Goal: Task Accomplishment & Management: Use online tool/utility

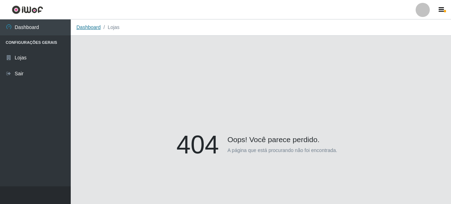
click at [87, 26] on link "Dashboard" at bounding box center [88, 27] width 24 height 6
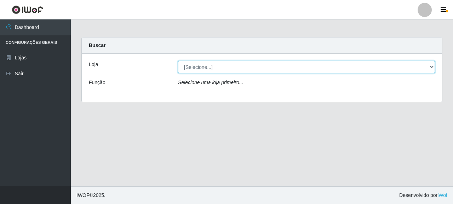
click at [207, 67] on select "[Selecione...] Supermercado Queiroz - [GEOGRAPHIC_DATA]" at bounding box center [306, 67] width 257 height 12
select select "496"
click at [178, 61] on select "[Selecione...] Supermercado Queiroz - [GEOGRAPHIC_DATA]" at bounding box center [306, 67] width 257 height 12
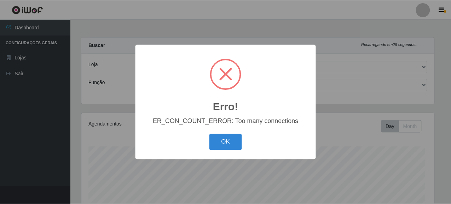
scroll to position [147, 354]
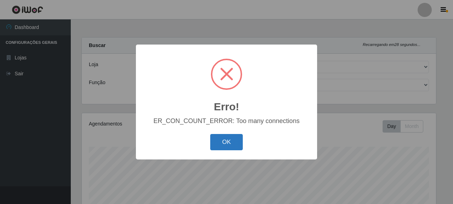
click at [233, 140] on button "OK" at bounding box center [226, 142] width 33 height 17
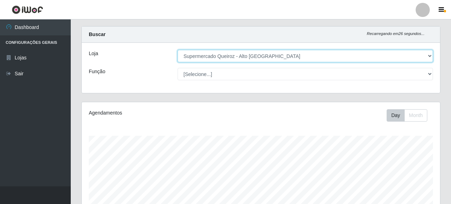
scroll to position [0, 0]
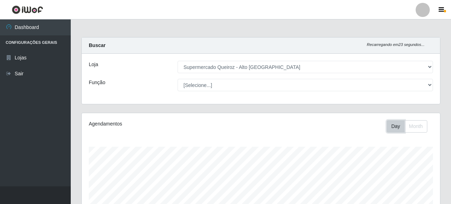
click at [398, 126] on button "Day" at bounding box center [396, 126] width 18 height 12
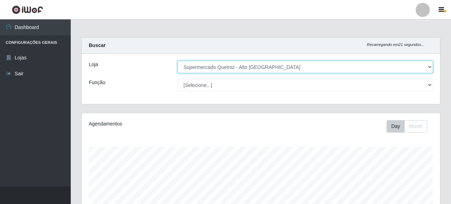
click at [244, 65] on select "[Selecione...] Supermercado Queiroz - [GEOGRAPHIC_DATA]" at bounding box center [305, 67] width 255 height 12
click at [178, 61] on select "[Selecione...] Supermercado Queiroz - [GEOGRAPHIC_DATA]" at bounding box center [305, 67] width 255 height 12
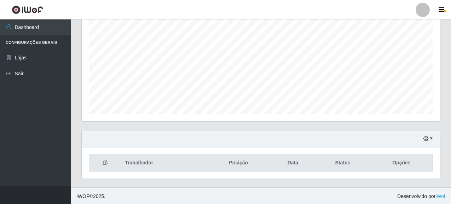
scroll to position [140, 0]
click at [430, 137] on button "button" at bounding box center [428, 138] width 10 height 8
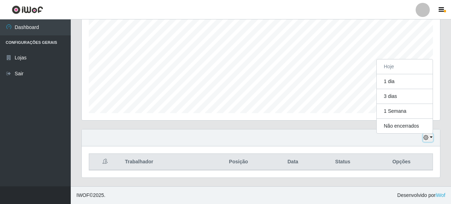
scroll to position [147, 358]
click at [318, 185] on div "Hoje 1 dia 3 dias 1 Semana Não encerrados Trabalhador Posição Data Status Opções" at bounding box center [261, 157] width 370 height 57
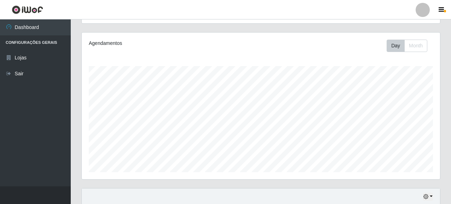
scroll to position [0, 0]
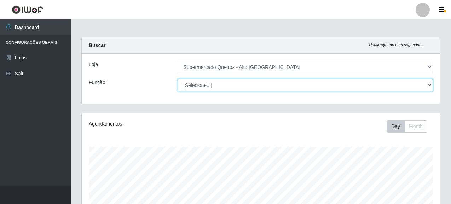
click at [207, 85] on select "[Selecione...] Embalador Embalador + Embalador ++ Repositor Repositor + Reposit…" at bounding box center [305, 85] width 255 height 12
click at [178, 79] on select "[Selecione...] Embalador Embalador + Embalador ++ Repositor Repositor + Reposit…" at bounding box center [305, 85] width 255 height 12
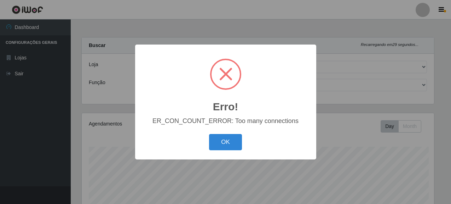
scroll to position [147, 354]
click at [219, 142] on button "OK" at bounding box center [226, 142] width 33 height 17
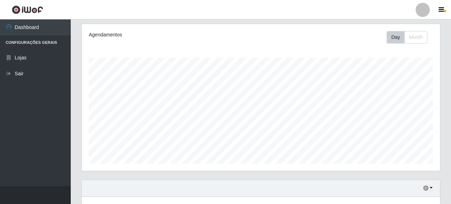
scroll to position [0, 0]
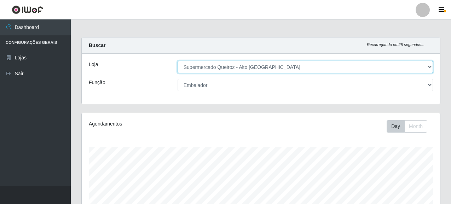
click at [223, 68] on select "[Selecione...] Supermercado Queiroz - [GEOGRAPHIC_DATA]" at bounding box center [305, 67] width 255 height 12
click at [213, 65] on select "[Selecione...] Supermercado Queiroz - [GEOGRAPHIC_DATA]" at bounding box center [305, 67] width 255 height 12
click at [214, 70] on select "[Selecione...] Supermercado Queiroz - [GEOGRAPHIC_DATA]" at bounding box center [305, 67] width 255 height 12
click at [178, 61] on select "[Selecione...] Supermercado Queiroz - [GEOGRAPHIC_DATA]" at bounding box center [305, 67] width 255 height 12
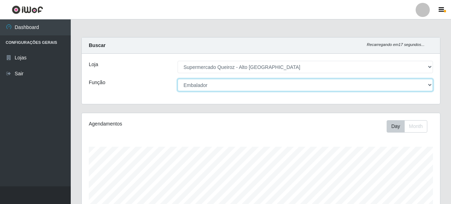
drag, startPoint x: 430, startPoint y: 85, endPoint x: 405, endPoint y: 85, distance: 25.1
click at [430, 85] on select "[Selecione...] Embalador Embalador + Embalador ++ Repositor Repositor + Reposit…" at bounding box center [305, 85] width 255 height 12
click at [199, 83] on select "[Selecione...] Embalador Embalador + Embalador ++ Repositor Repositor + Reposit…" at bounding box center [305, 85] width 255 height 12
drag, startPoint x: 430, startPoint y: 84, endPoint x: 420, endPoint y: 89, distance: 11.9
click at [430, 84] on select "[Selecione...] Embalador Embalador + Embalador ++ Repositor Repositor + Reposit…" at bounding box center [305, 85] width 255 height 12
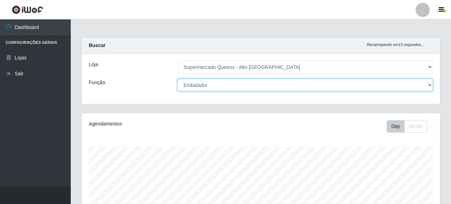
select select "[Selecione...]"
click at [178, 79] on select "[Selecione...] Embalador Embalador + Embalador ++ Repositor Repositor + Reposit…" at bounding box center [305, 85] width 255 height 12
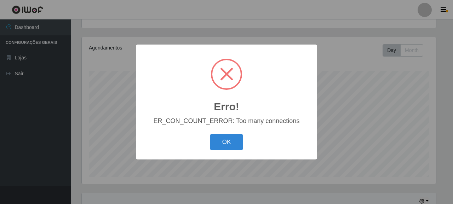
scroll to position [106, 0]
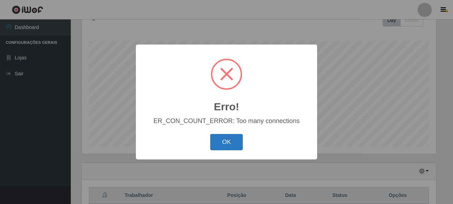
click at [232, 145] on button "OK" at bounding box center [226, 142] width 33 height 17
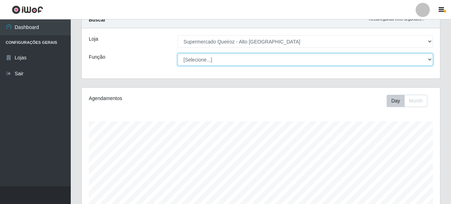
scroll to position [0, 0]
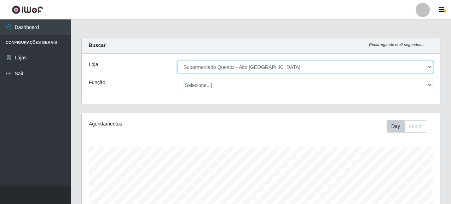
click at [220, 65] on select "[Selecione...] Supermercado Queiroz - [GEOGRAPHIC_DATA]" at bounding box center [305, 67] width 255 height 12
click at [214, 68] on select "[Selecione...] Supermercado Queiroz - [GEOGRAPHIC_DATA]" at bounding box center [305, 67] width 255 height 12
click at [208, 68] on select "[Selecione...] Supermercado Queiroz - [GEOGRAPHIC_DATA]" at bounding box center [305, 67] width 255 height 12
click at [178, 61] on select "[Selecione...] Supermercado Queiroz - [GEOGRAPHIC_DATA]" at bounding box center [305, 67] width 255 height 12
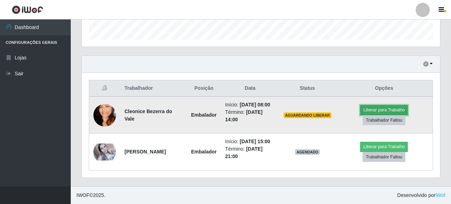
click at [386, 105] on button "Liberar para Trabalho" at bounding box center [384, 110] width 48 height 10
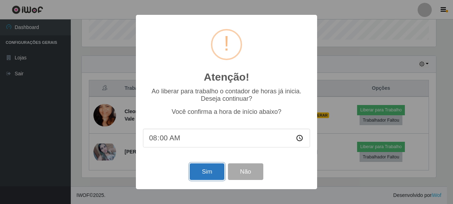
click at [206, 173] on button "Sim" at bounding box center [207, 171] width 34 height 17
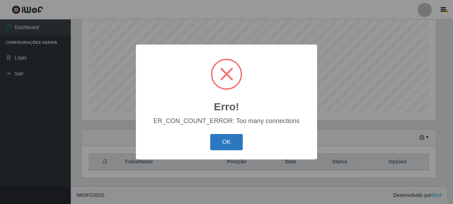
click at [213, 143] on button "OK" at bounding box center [226, 142] width 33 height 17
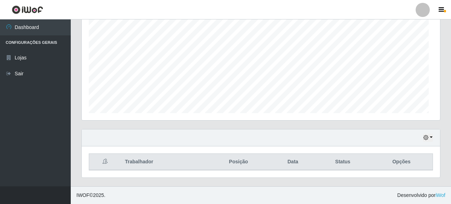
scroll to position [147, 358]
click at [432, 139] on button "button" at bounding box center [428, 138] width 10 height 8
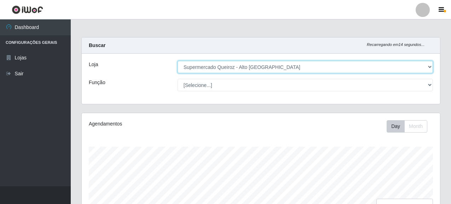
click at [220, 63] on select "[Selecione...] Supermercado Queiroz - [GEOGRAPHIC_DATA]" at bounding box center [305, 67] width 255 height 12
click at [178, 61] on select "[Selecione...] Supermercado Queiroz - [GEOGRAPHIC_DATA]" at bounding box center [305, 67] width 255 height 12
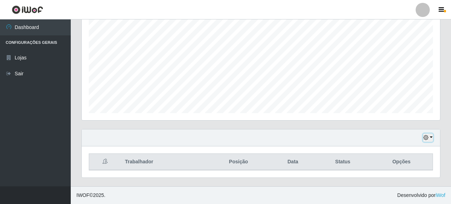
click at [432, 138] on button "button" at bounding box center [428, 138] width 10 height 8
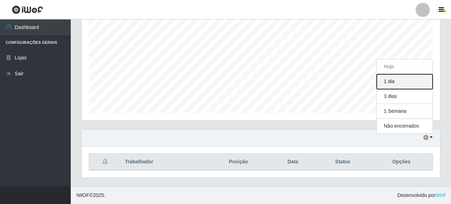
click at [393, 79] on button "1 dia" at bounding box center [405, 81] width 56 height 15
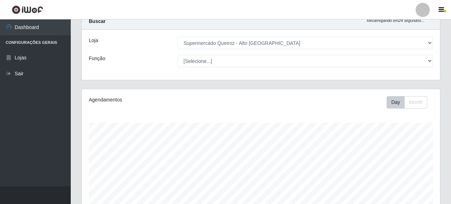
scroll to position [35, 0]
